Goal: Navigation & Orientation: Find specific page/section

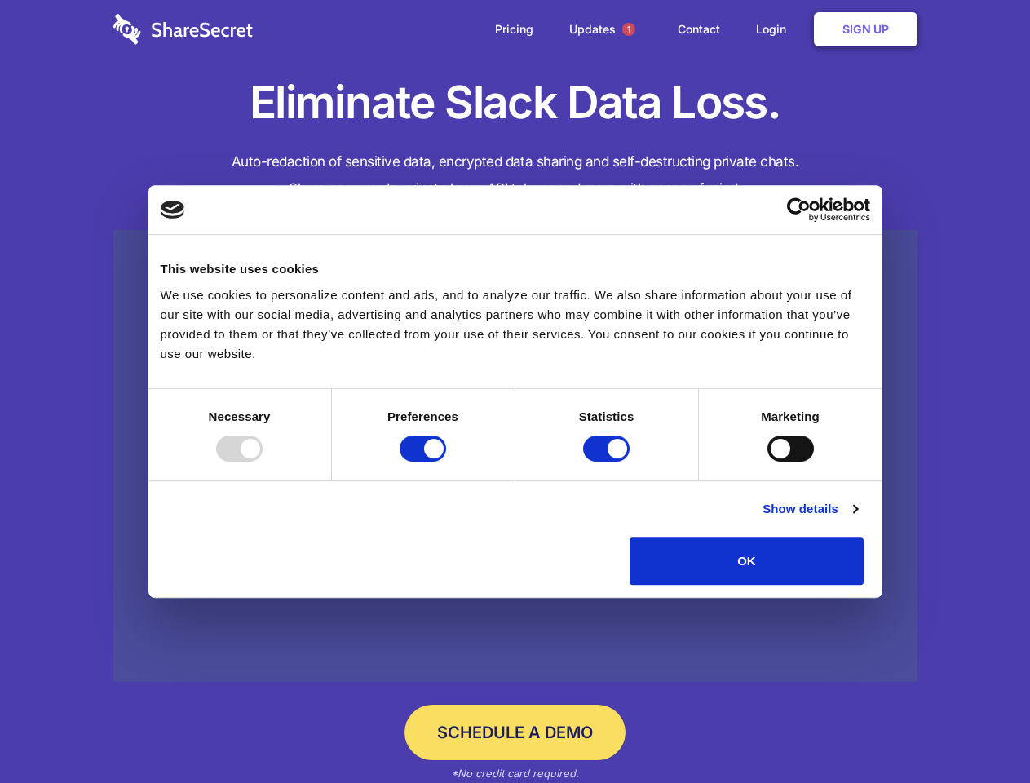
click at [263, 462] on div at bounding box center [239, 448] width 46 height 26
click at [446, 462] on input "Preferences" at bounding box center [423, 448] width 46 height 26
checkbox input "false"
click at [608, 462] on input "Statistics" at bounding box center [606, 448] width 46 height 26
checkbox input "false"
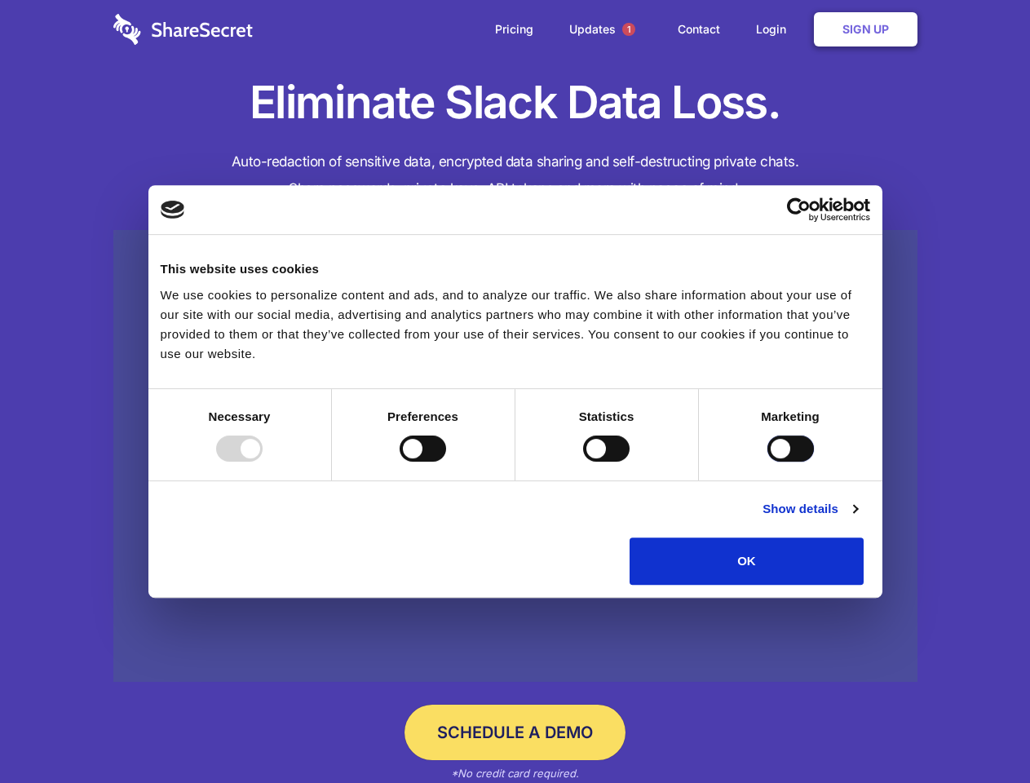
click at [767, 462] on input "Marketing" at bounding box center [790, 448] width 46 height 26
checkbox input "true"
click at [857, 519] on link "Show details" at bounding box center [809, 509] width 95 height 20
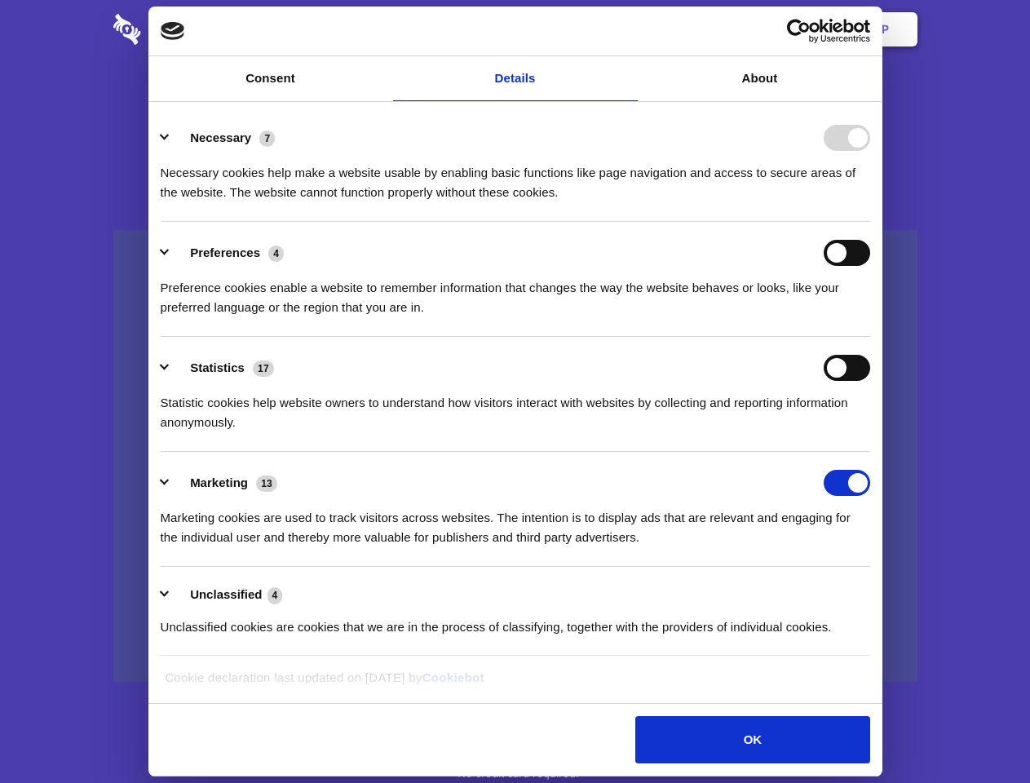
click at [870, 317] on div "Preferences 4 Preference cookies enable a website to remember information that …" at bounding box center [515, 278] width 709 height 77
click at [628, 29] on span "1" at bounding box center [628, 29] width 13 height 13
